Goal: Transaction & Acquisition: Book appointment/travel/reservation

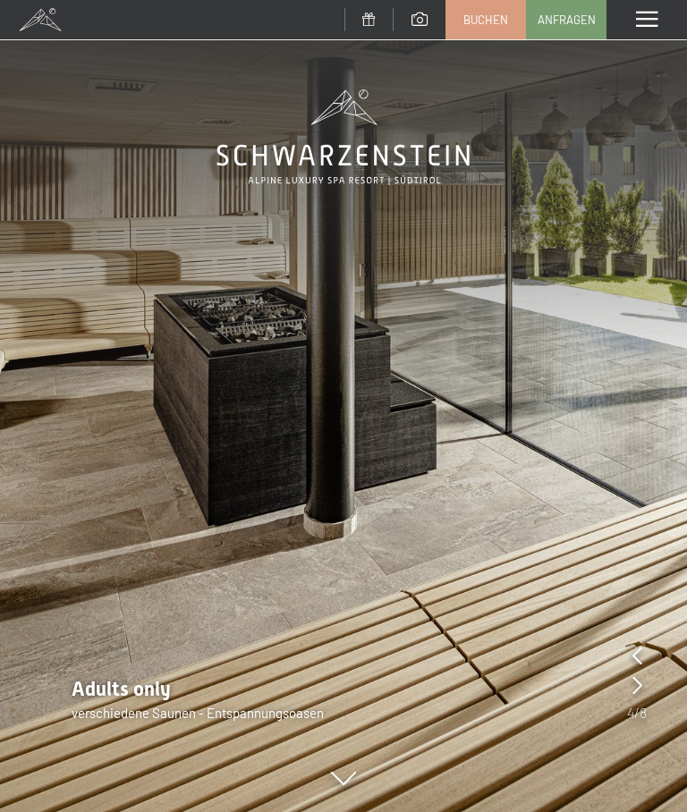
click at [474, 21] on span "Buchen" at bounding box center [485, 20] width 45 height 16
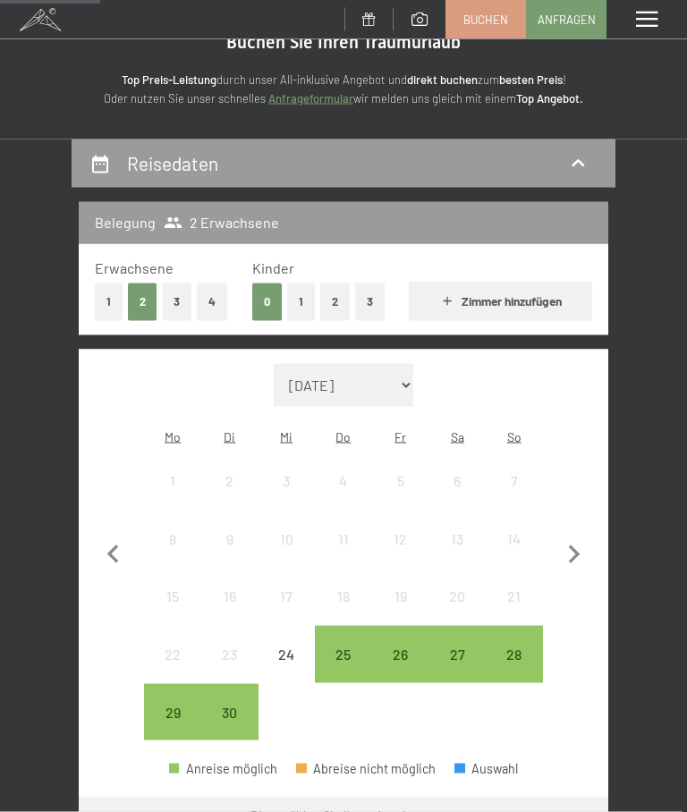
scroll to position [224, 0]
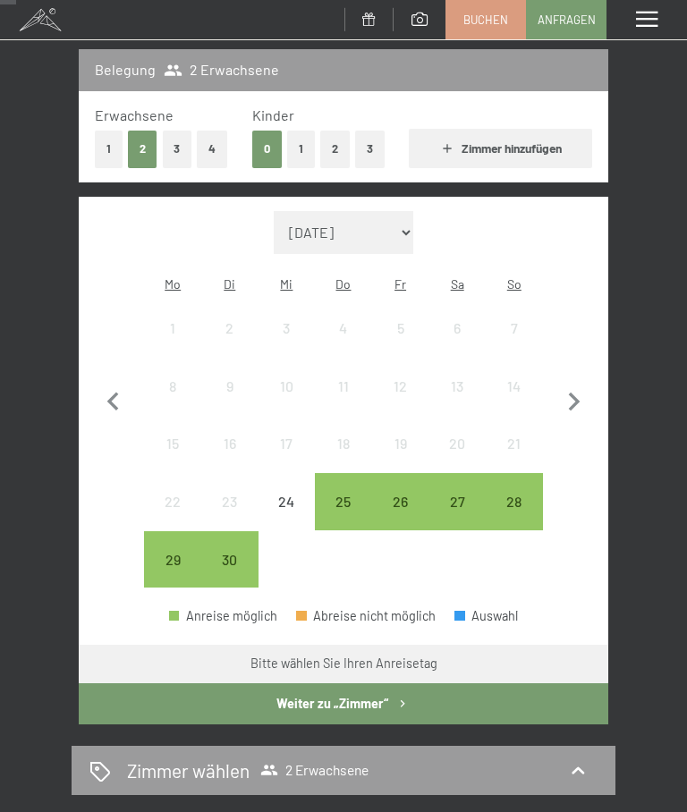
click at [353, 221] on select "[DATE] Oktober 2025 [DATE] Dezember 2025 Januar 2026 Februar 2026 März 2026 [DA…" at bounding box center [343, 232] width 139 height 43
select select "[DATE]"
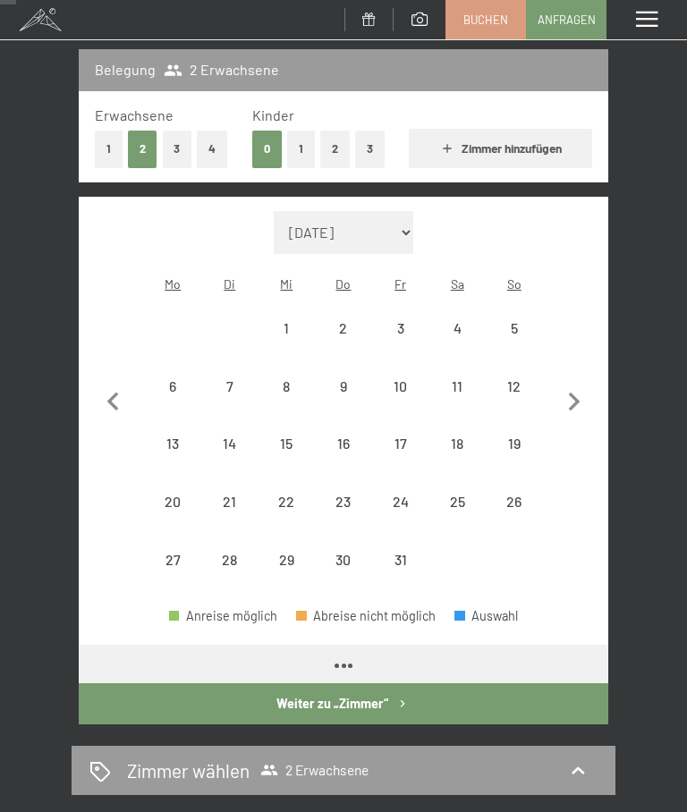
select select "[DATE]"
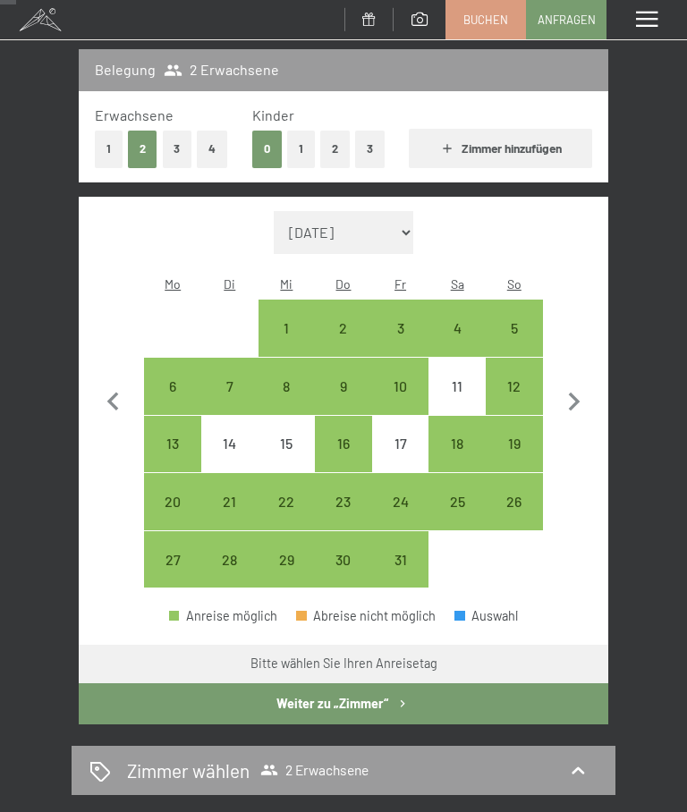
click at [159, 436] on div "13" at bounding box center [173, 463] width 54 height 54
select select "[DATE]"
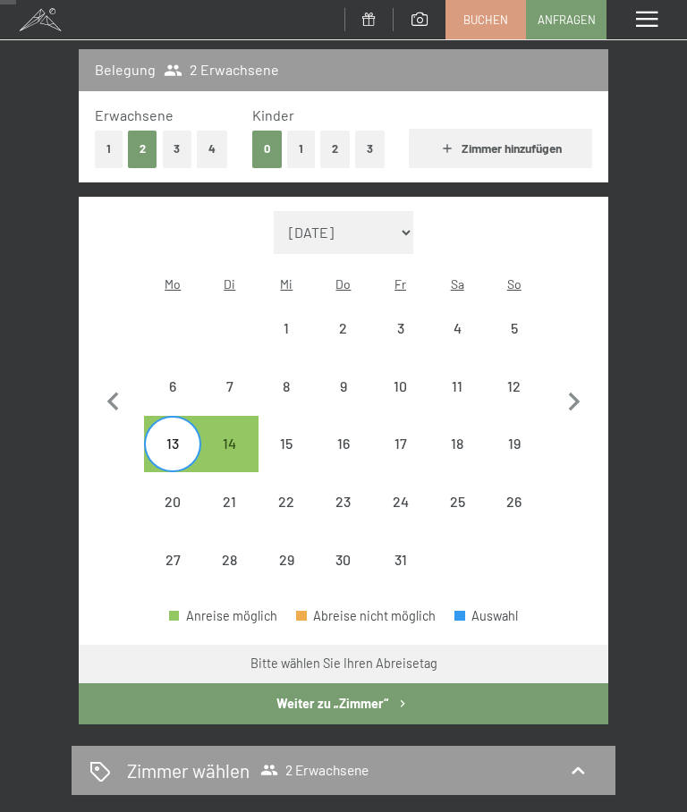
click at [342, 494] on div "23" at bounding box center [343, 521] width 54 height 54
select select "[DATE]"
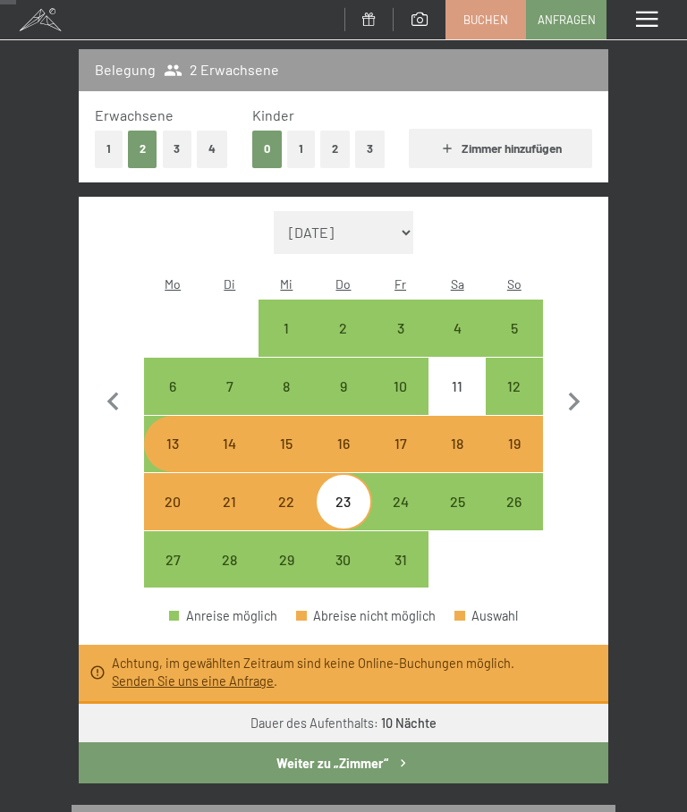
click at [181, 379] on div "6" at bounding box center [173, 406] width 54 height 54
select select "[DATE]"
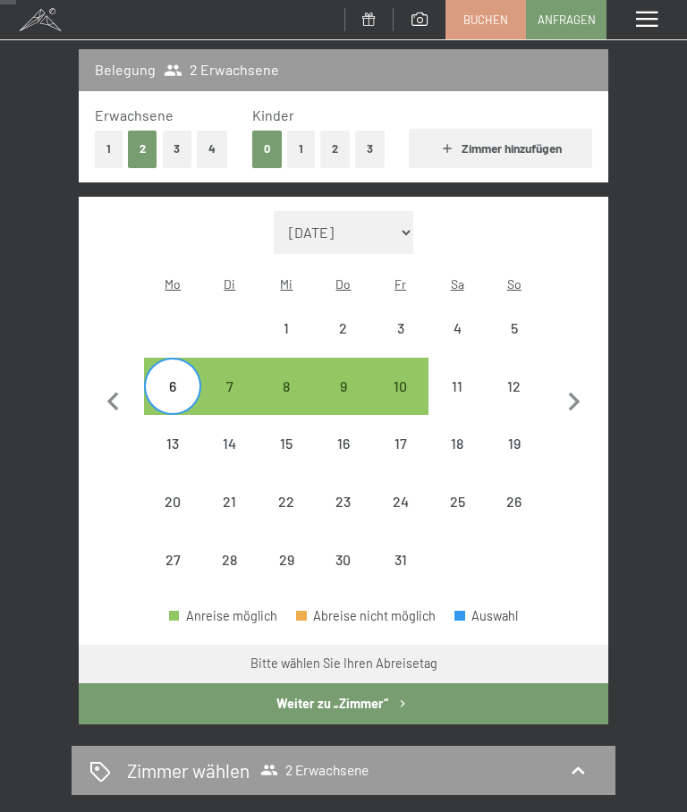
click at [171, 436] on div "13" at bounding box center [173, 463] width 54 height 54
select select "[DATE]"
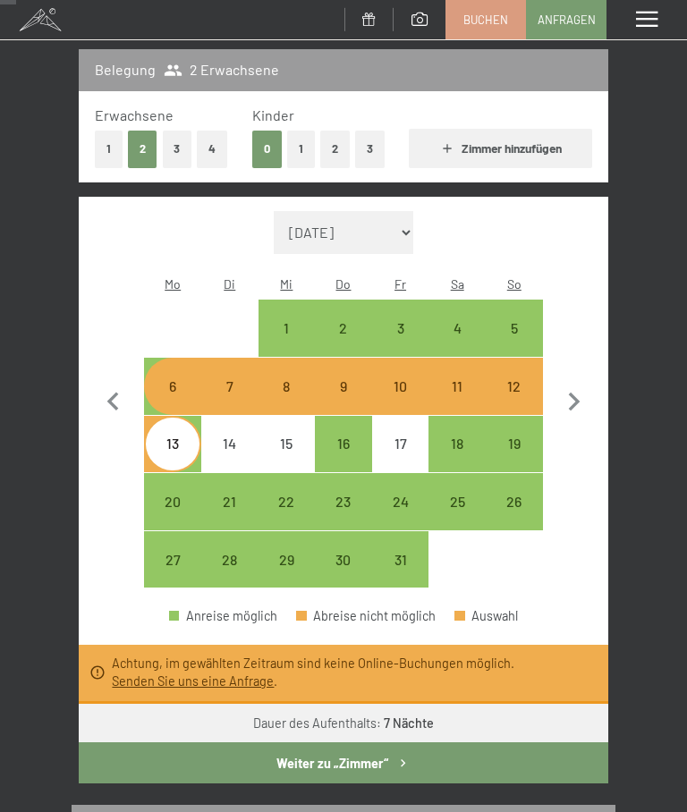
click at [131, 321] on button "button" at bounding box center [114, 400] width 38 height 378
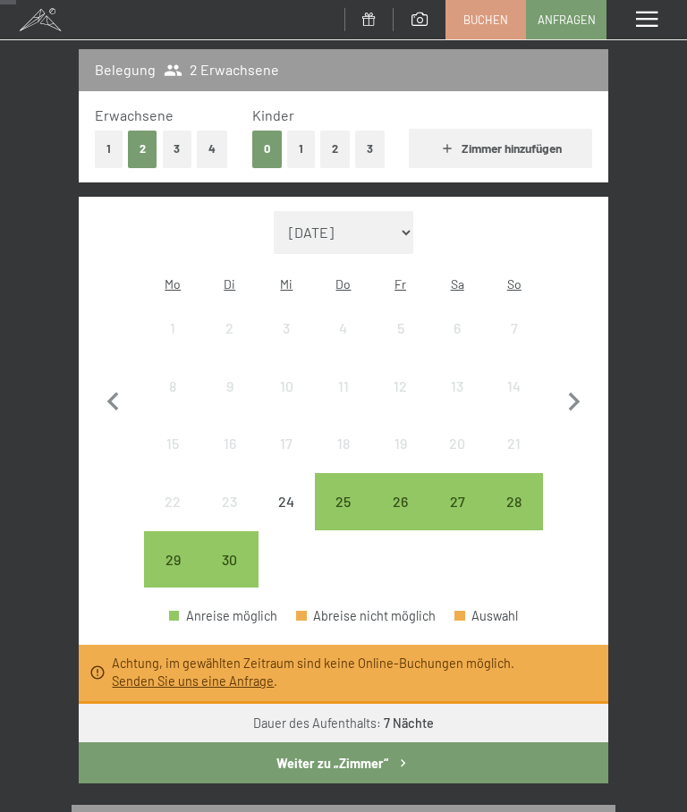
click at [577, 384] on icon "button" at bounding box center [574, 403] width 38 height 38
select select "[DATE]"
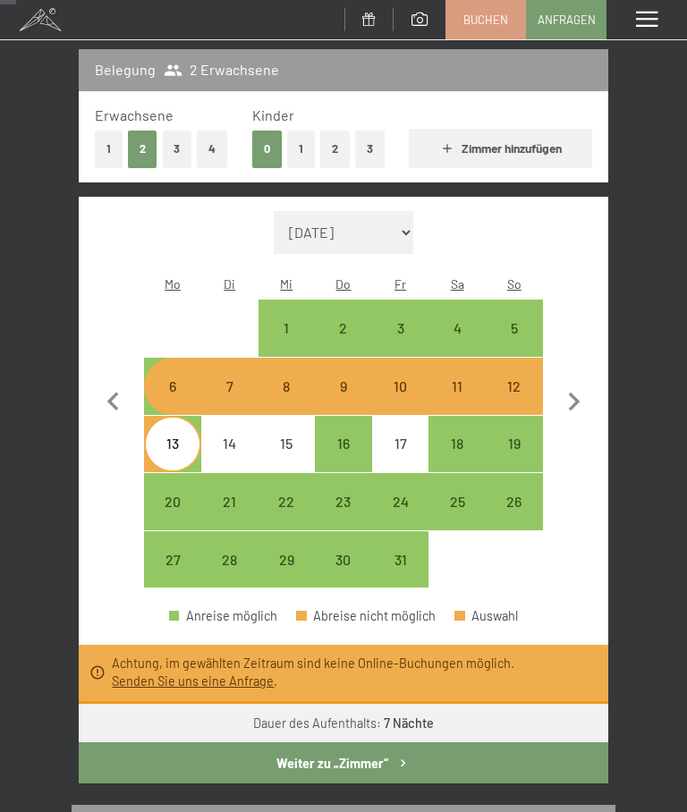
click at [106, 567] on button "button" at bounding box center [114, 400] width 38 height 378
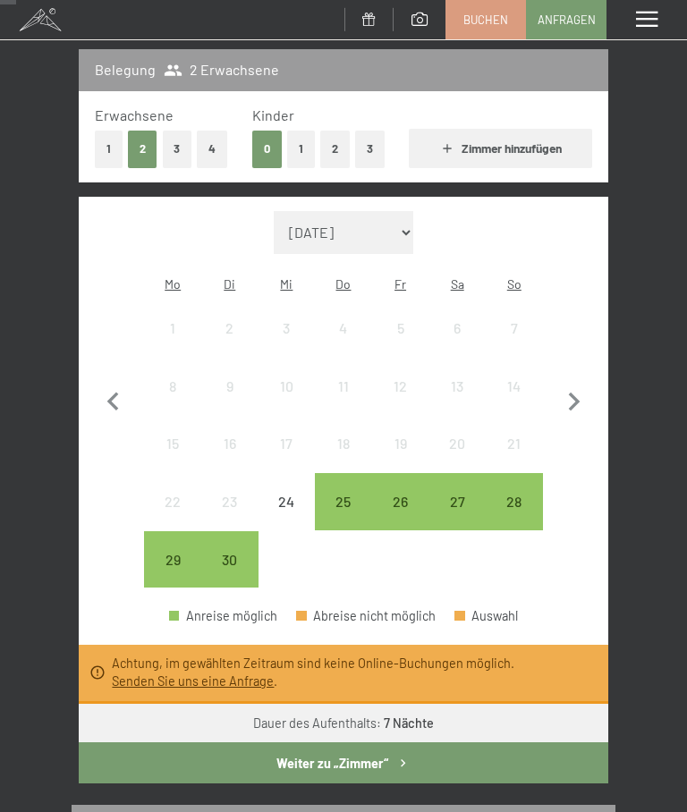
click at [584, 391] on icon "button" at bounding box center [574, 403] width 38 height 38
select select "[DATE]"
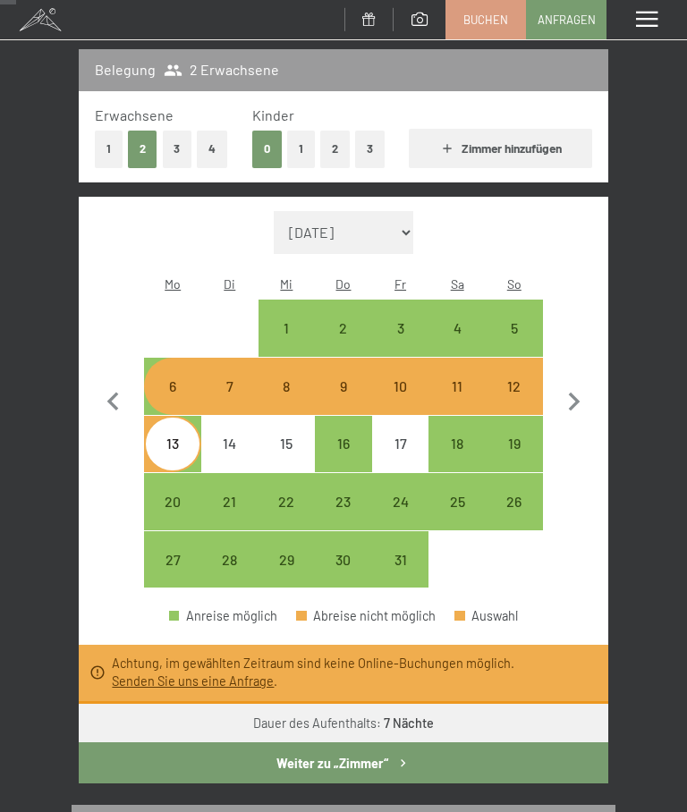
click at [449, 475] on div "25" at bounding box center [457, 502] width 54 height 54
select select "[DATE]"
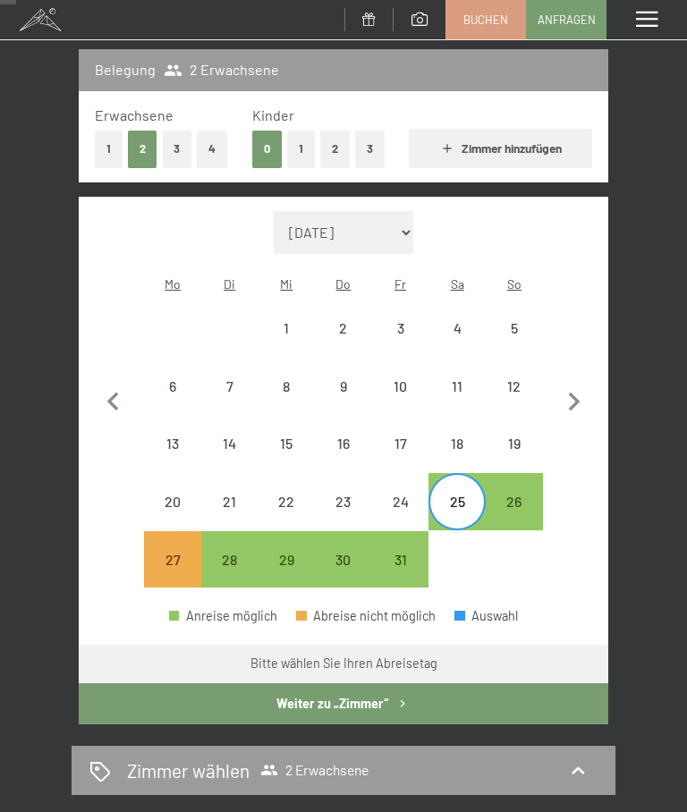
click at [159, 436] on div "13" at bounding box center [173, 463] width 54 height 54
select select "[DATE]"
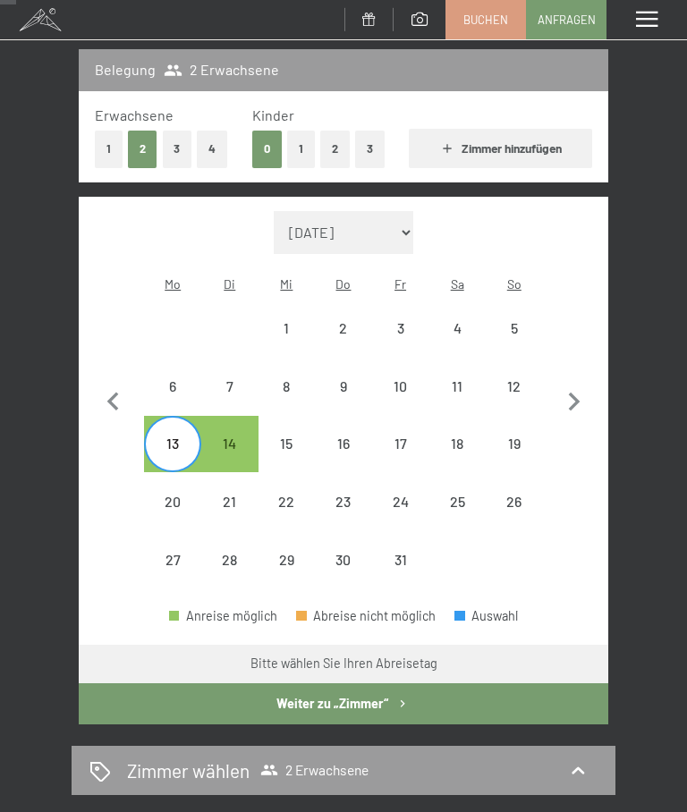
click at [459, 494] on div "25" at bounding box center [457, 521] width 54 height 54
select select "[DATE]"
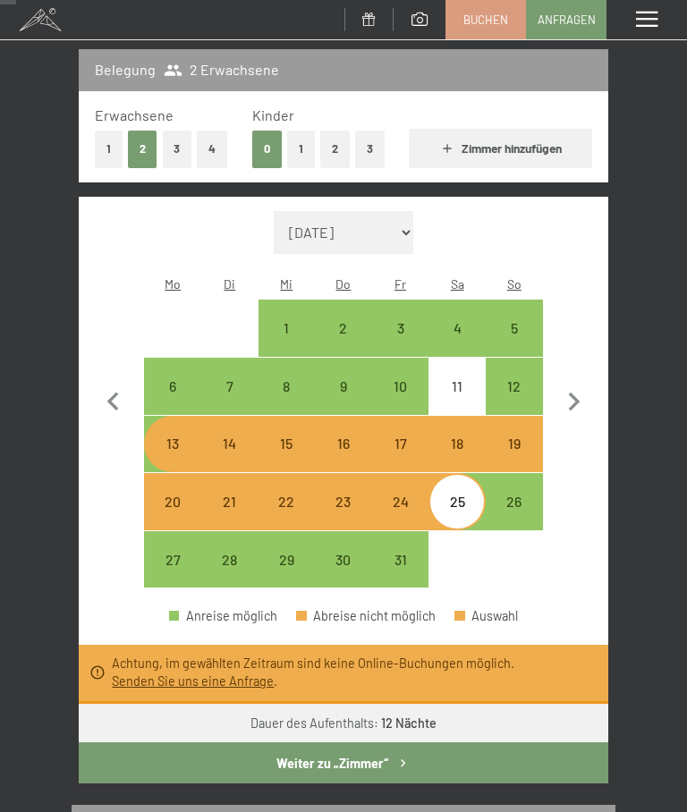
click at [280, 321] on div "1" at bounding box center [287, 348] width 54 height 54
select select "[DATE]"
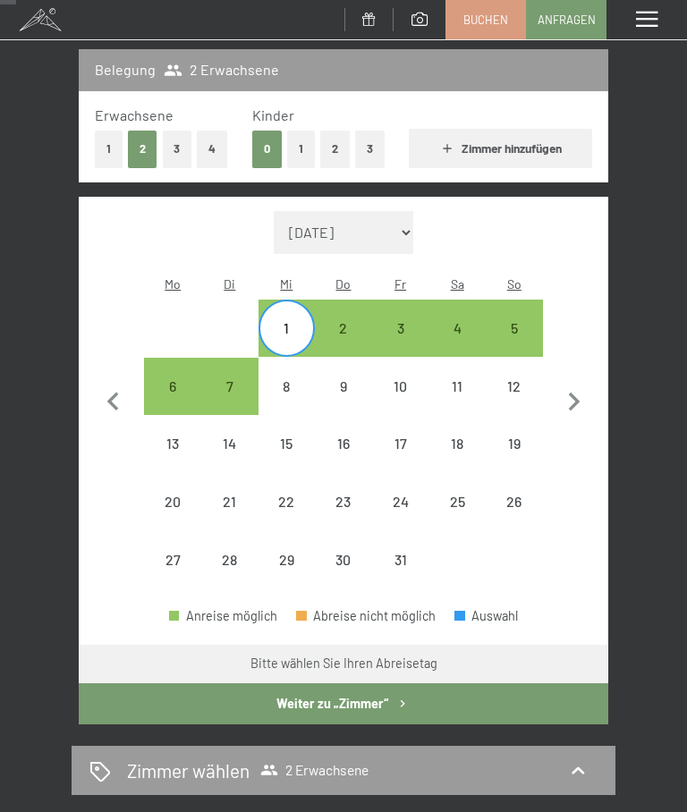
click at [222, 379] on div "7" at bounding box center [230, 406] width 54 height 54
select select "[DATE]"
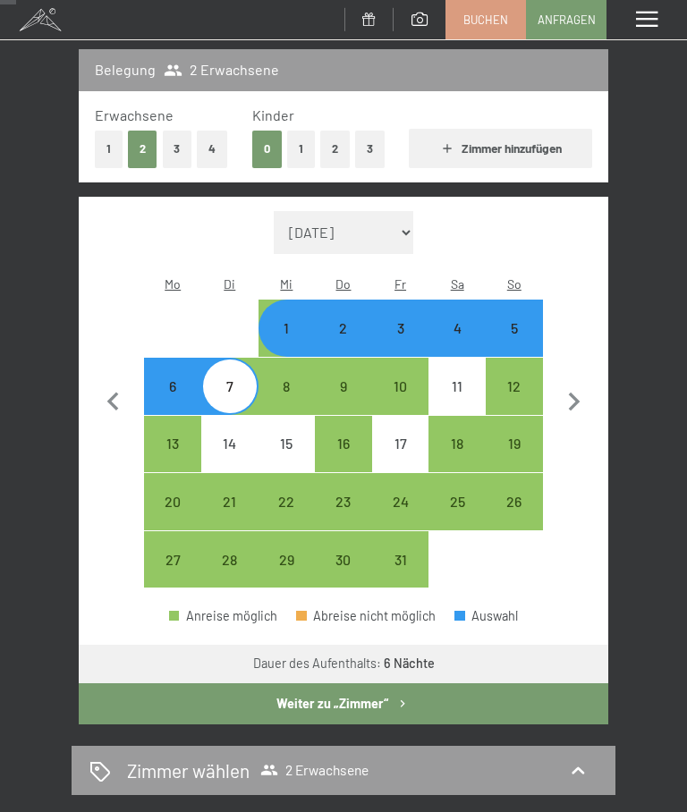
click at [264, 683] on button "Weiter zu „Zimmer“" at bounding box center [343, 703] width 529 height 41
select select "[DATE]"
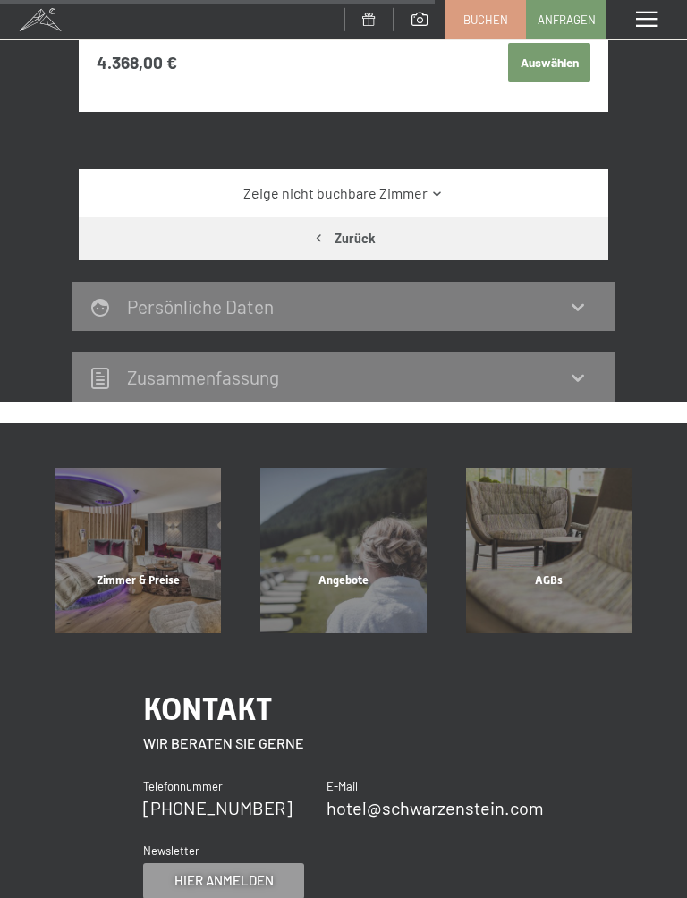
scroll to position [1074, 0]
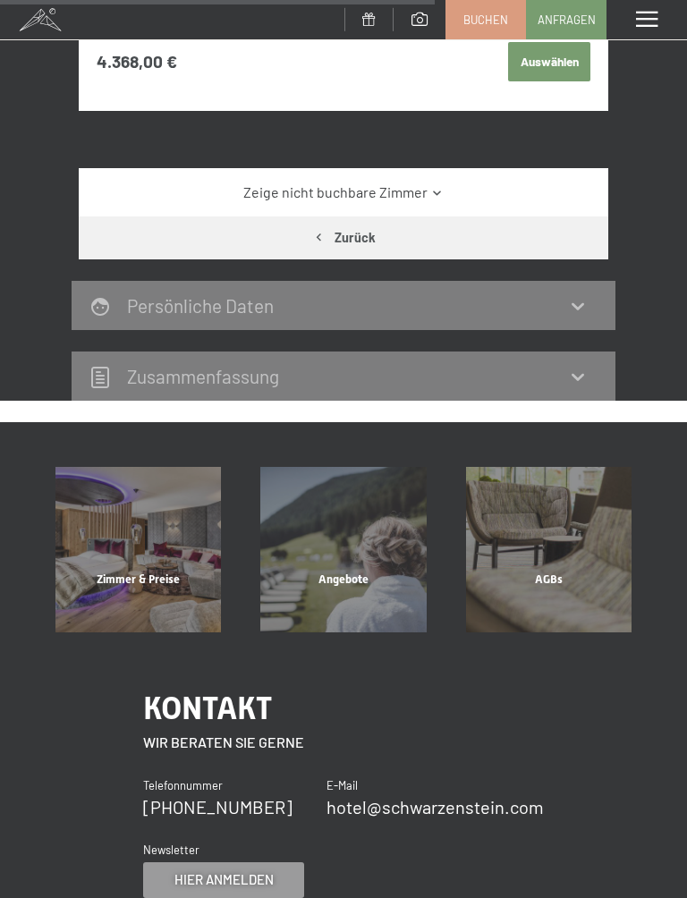
click at [166, 182] on link "Zeige nicht buchbare Zimmer" at bounding box center [344, 192] width 498 height 20
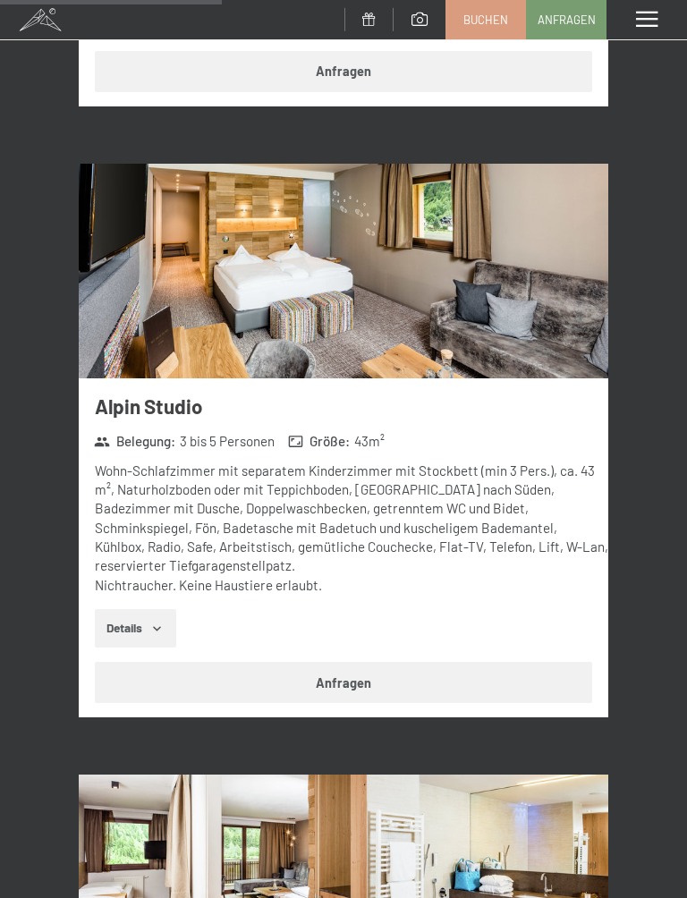
scroll to position [2949, 0]
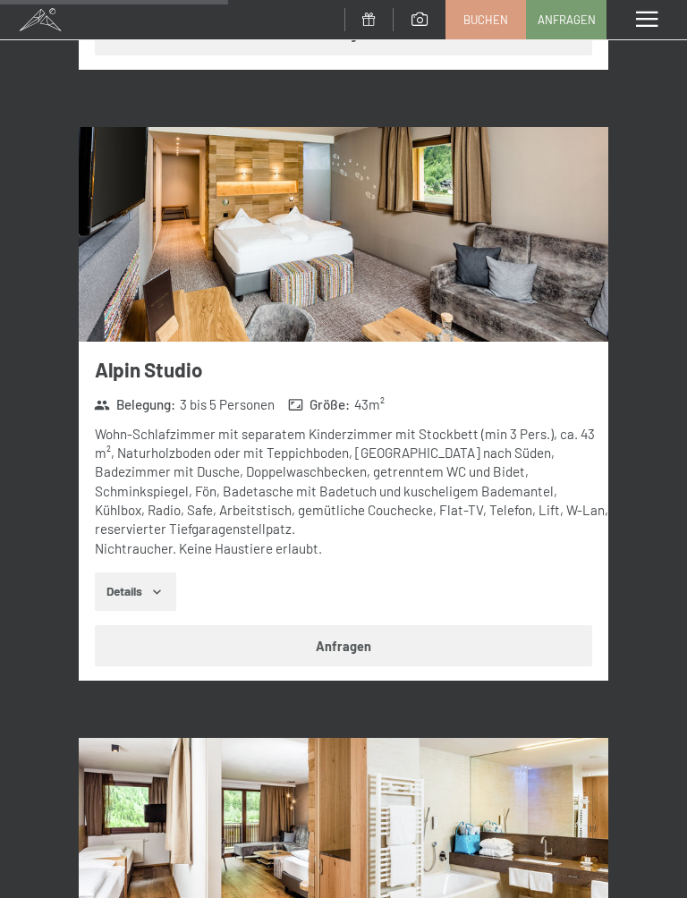
click at [157, 572] on button "Details" at bounding box center [135, 591] width 81 height 39
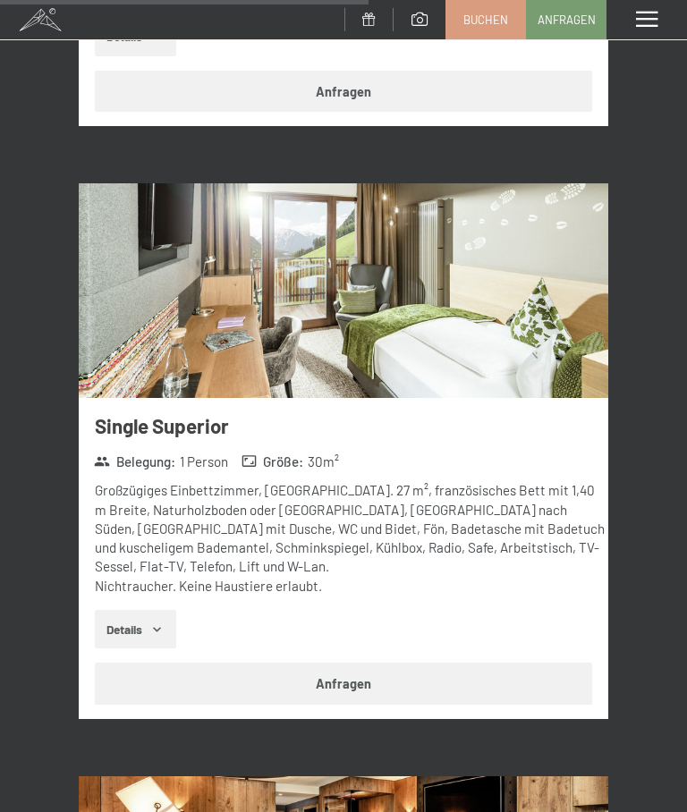
scroll to position [4896, 0]
